Goal: Task Accomplishment & Management: Manage account settings

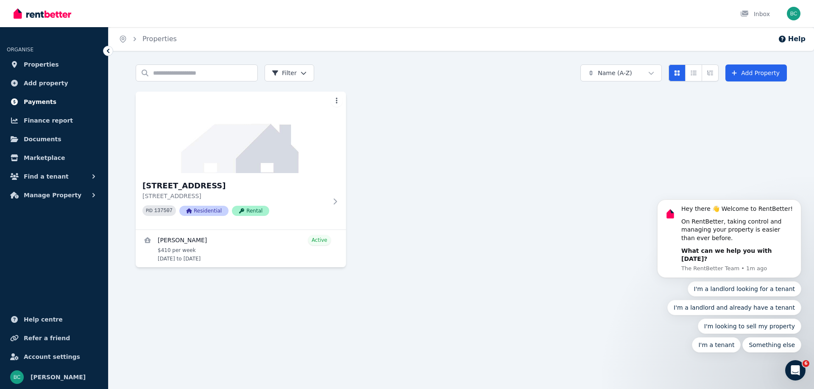
click at [35, 101] on span "Payments" at bounding box center [40, 102] width 33 height 10
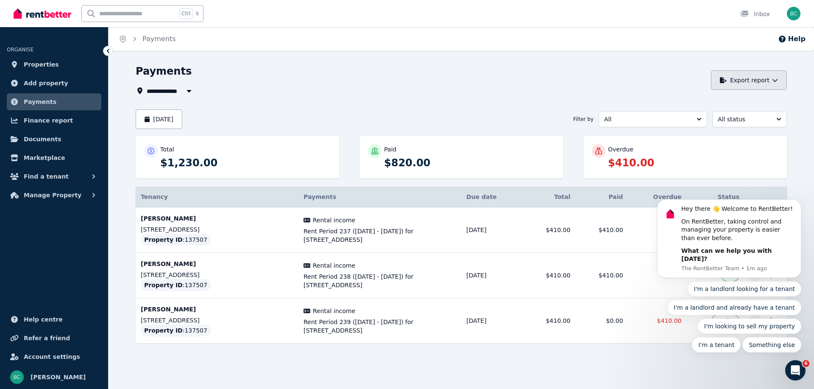
click at [771, 78] on button "Export report" at bounding box center [749, 80] width 76 height 20
click at [721, 103] on p "PDF" at bounding box center [719, 102] width 18 height 8
click at [182, 116] on button "[DATE]" at bounding box center [159, 119] width 47 height 20
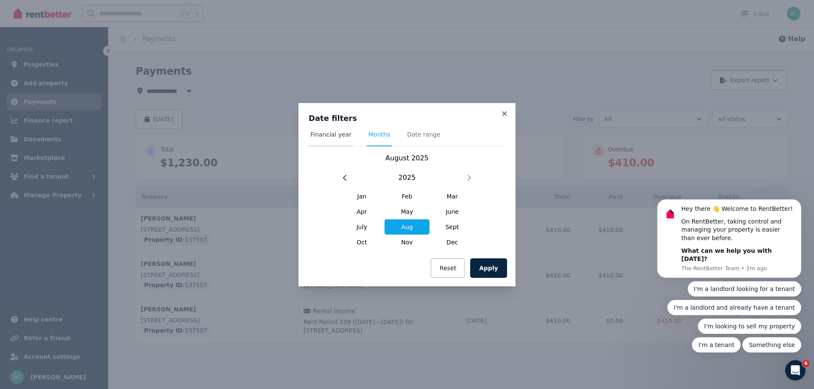
click at [333, 134] on span "Financial year" at bounding box center [330, 134] width 41 height 8
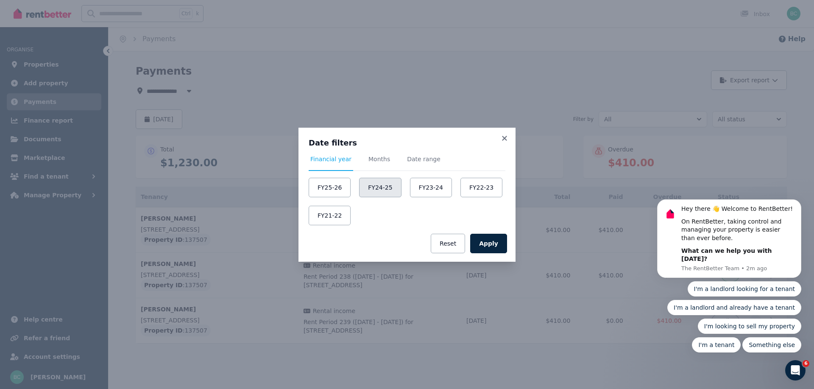
click at [372, 185] on button "FY24-25" at bounding box center [380, 188] width 42 height 20
click at [486, 240] on button "Apply" at bounding box center [488, 244] width 37 height 20
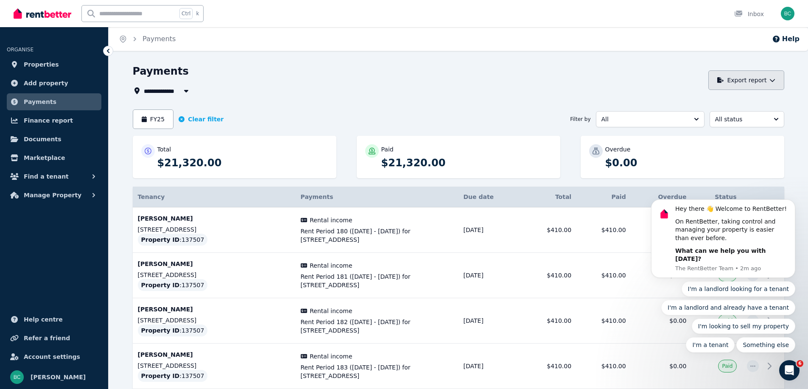
click at [776, 81] on button "Export report" at bounding box center [746, 80] width 76 height 20
click at [740, 118] on p "Excel spreadsheet (xlsx)" at bounding box center [744, 118] width 79 height 8
click at [546, 73] on div "Payments" at bounding box center [418, 72] width 571 height 16
click at [38, 65] on span "Properties" at bounding box center [41, 64] width 35 height 10
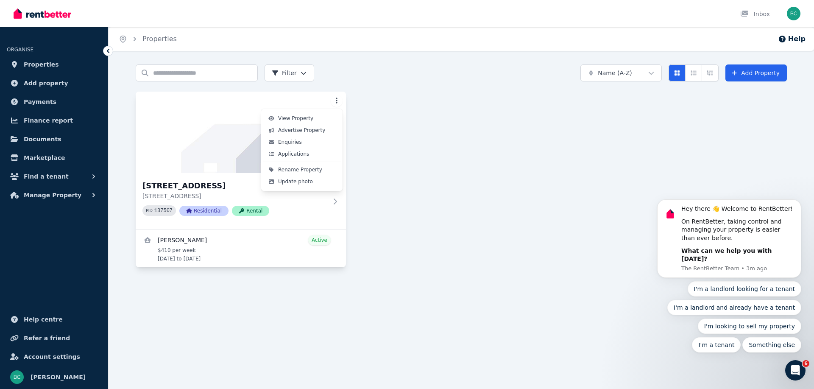
click at [335, 97] on html "Open main menu Inbox Open user menu ORGANISE Properties Add property Payments F…" at bounding box center [407, 194] width 814 height 389
click at [336, 200] on html "Open main menu Inbox Open user menu ORGANISE Properties Add property Payments F…" at bounding box center [407, 194] width 814 height 389
click at [336, 201] on icon at bounding box center [336, 201] width 8 height 7
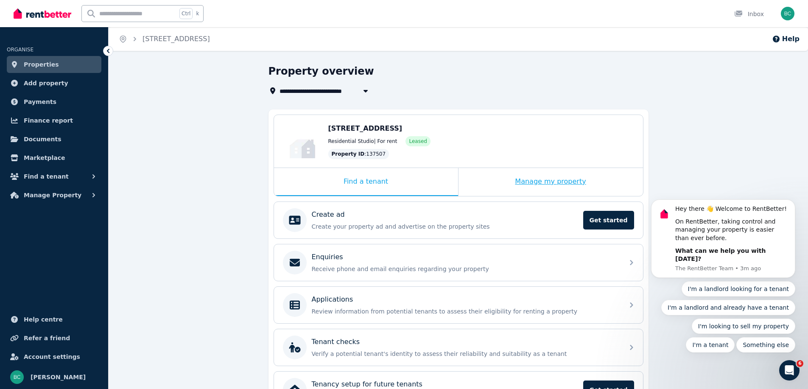
click at [559, 182] on div "Manage my property" at bounding box center [550, 182] width 184 height 28
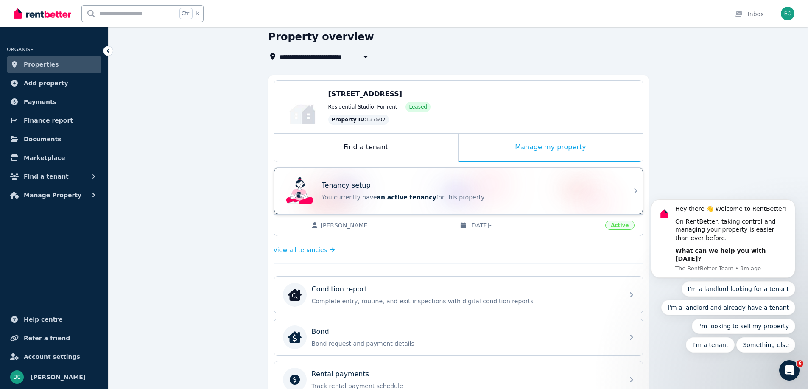
scroll to position [25, 0]
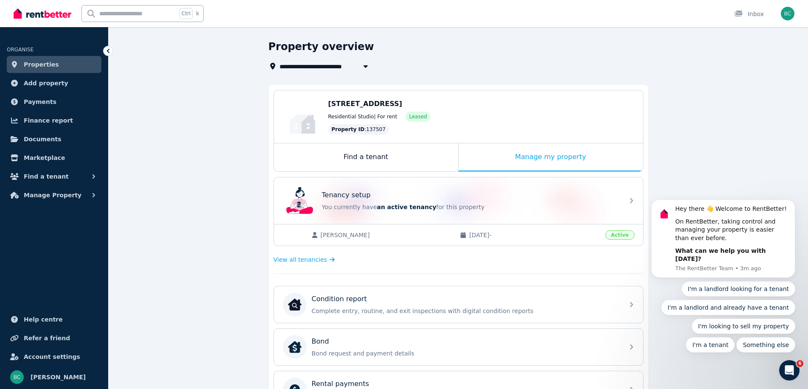
click at [676, 110] on div "**********" at bounding box center [458, 327] width 699 height 575
click at [366, 67] on icon "button" at bounding box center [365, 66] width 4 height 3
type input "**********"
click at [366, 67] on icon "button" at bounding box center [365, 66] width 4 height 3
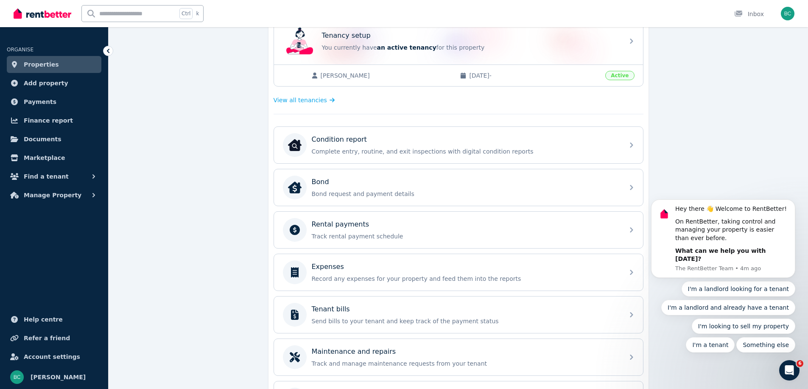
scroll to position [194, 0]
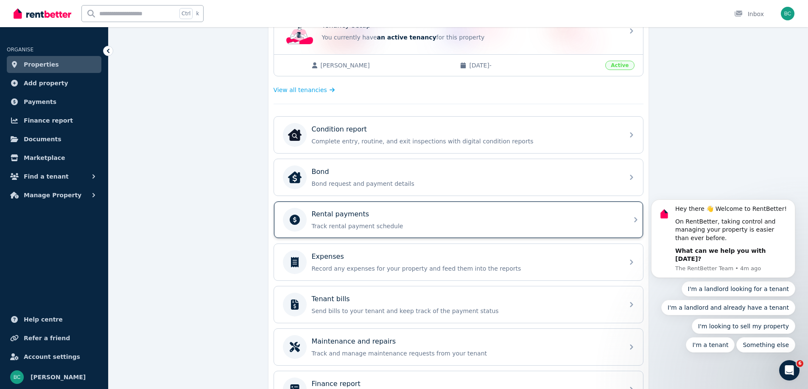
click at [540, 223] on p "Track rental payment schedule" at bounding box center [465, 226] width 307 height 8
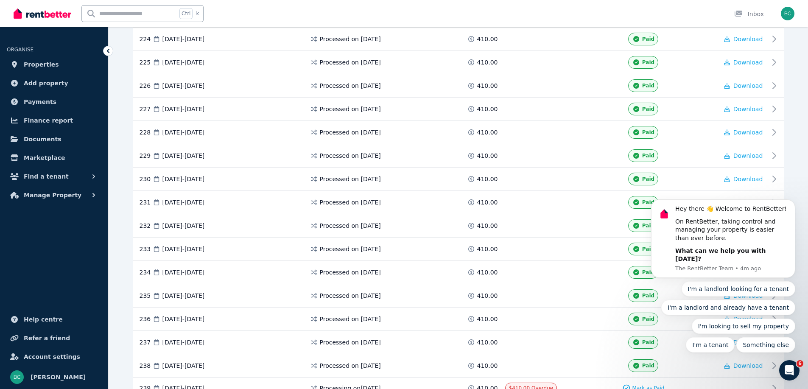
scroll to position [5475, 0]
